Goal: Find specific page/section: Find specific page/section

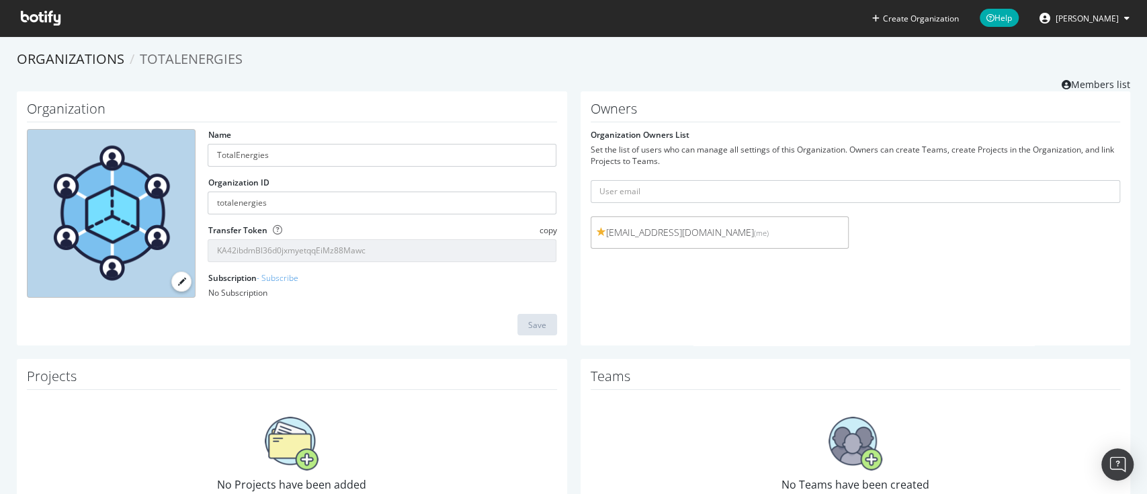
click at [36, 9] on span at bounding box center [40, 18] width 61 height 36
click at [34, 19] on icon at bounding box center [41, 18] width 40 height 15
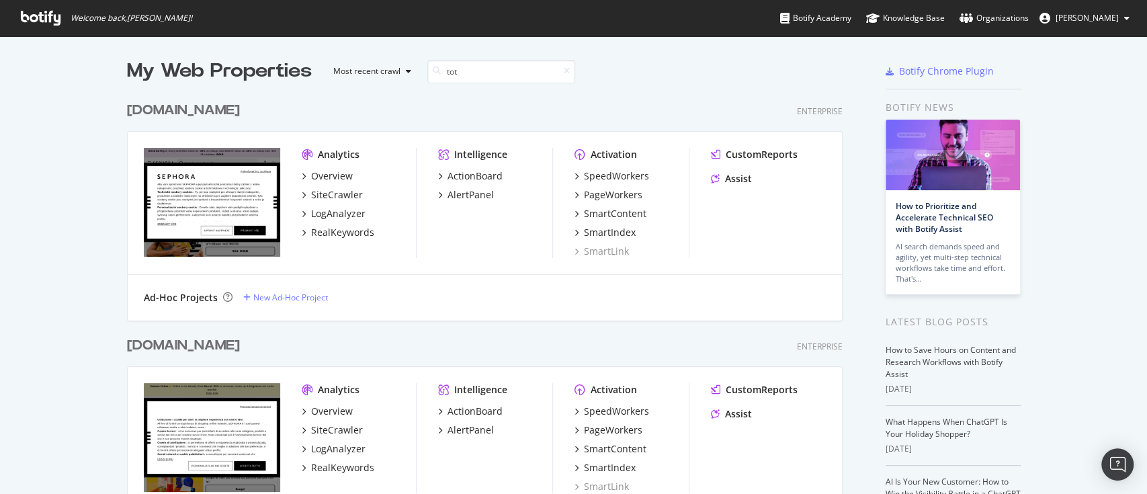
scroll to position [259, 712]
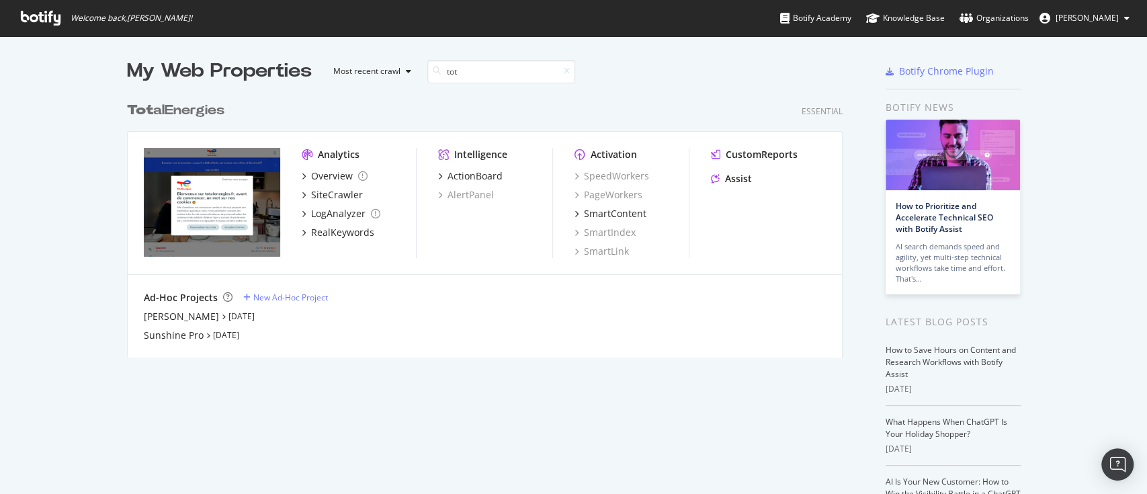
type input "tot"
click at [309, 202] on div "Overview SiteCrawler LogAnalyzer RealKeywords" at bounding box center [359, 204] width 114 height 70
click at [352, 194] on div "SiteCrawler" at bounding box center [337, 194] width 52 height 13
